Goal: Information Seeking & Learning: Learn about a topic

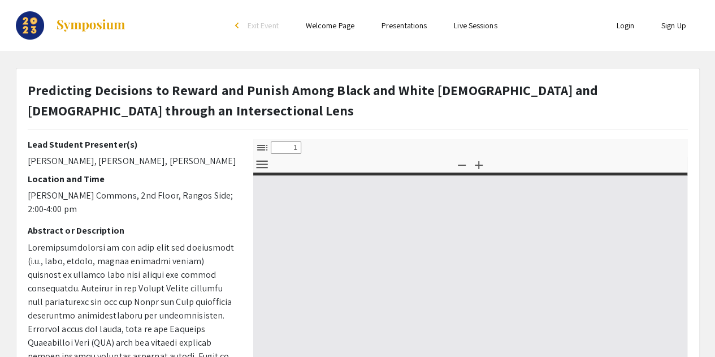
select select "custom"
type input "0"
select select "custom"
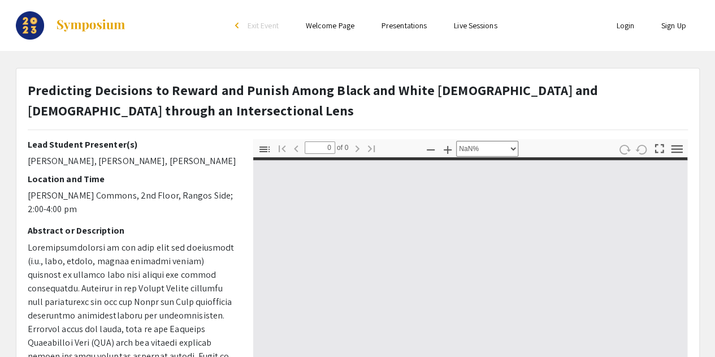
type input "1"
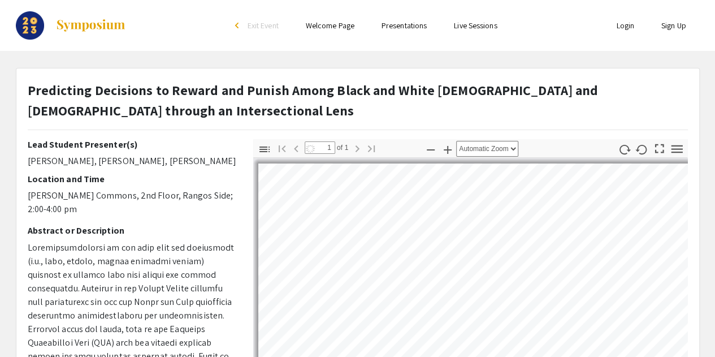
select select "auto"
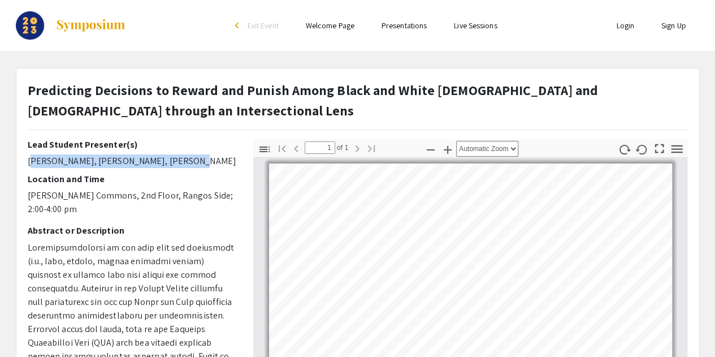
drag, startPoint x: 27, startPoint y: 161, endPoint x: 191, endPoint y: 163, distance: 163.9
click at [191, 163] on p "Ashley Gelber, Max Labovitz, Ran Fang" at bounding box center [132, 161] width 209 height 14
copy p "Ashley Gelber, Max Labovitz, Ran Fang"
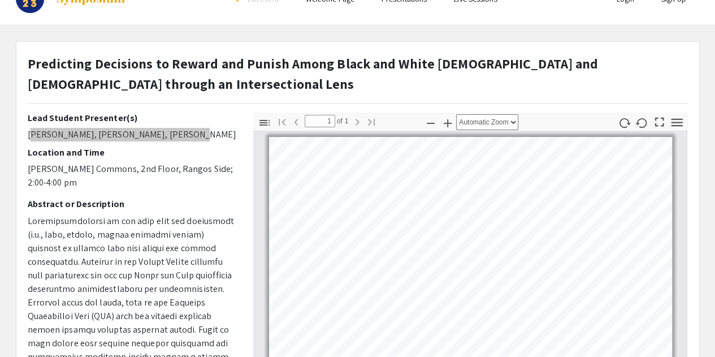
scroll to position [27, 0]
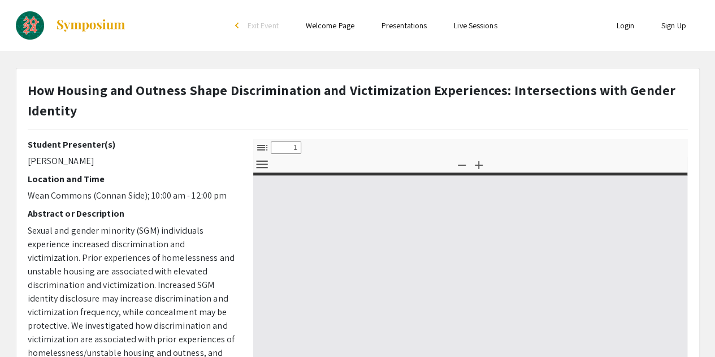
select select "custom"
type input "0"
select select "custom"
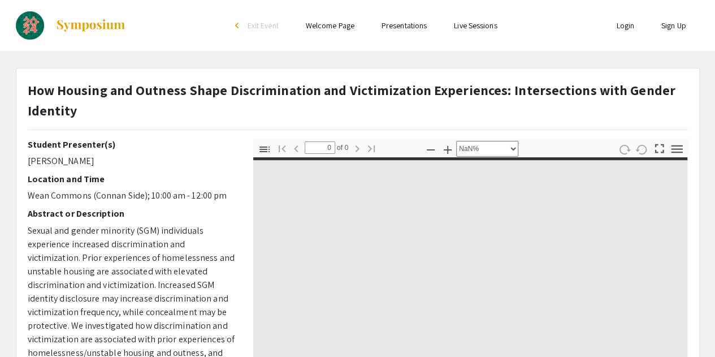
type input "1"
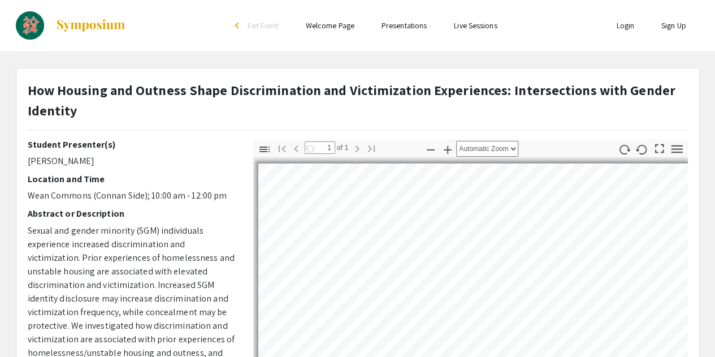
select select "auto"
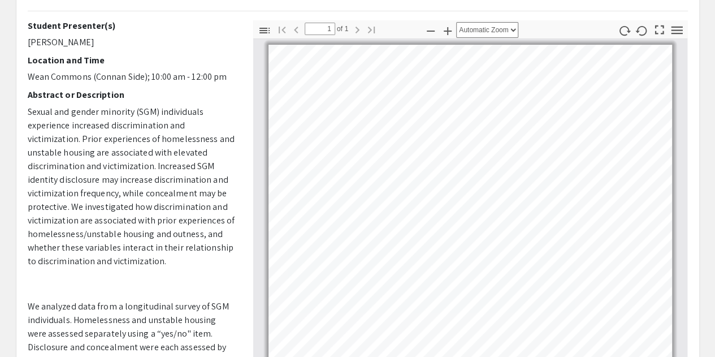
scroll to position [98, 0]
